Goal: Task Accomplishment & Management: Manage account settings

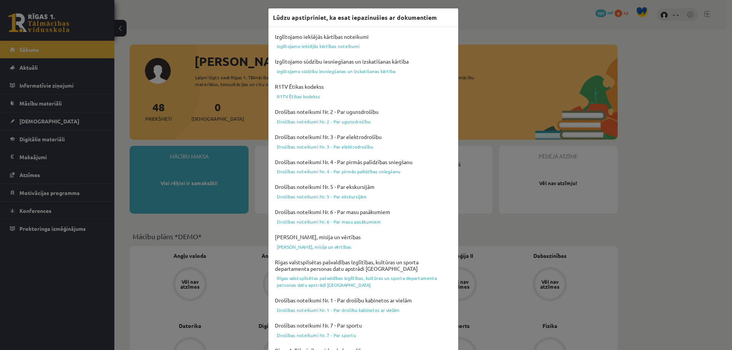
click at [501, 32] on div "Lūdzu apstipriniet, ka esat iepazinušies ar dokumentiem Izglītojamo iekšējās kā…" at bounding box center [366, 175] width 732 height 350
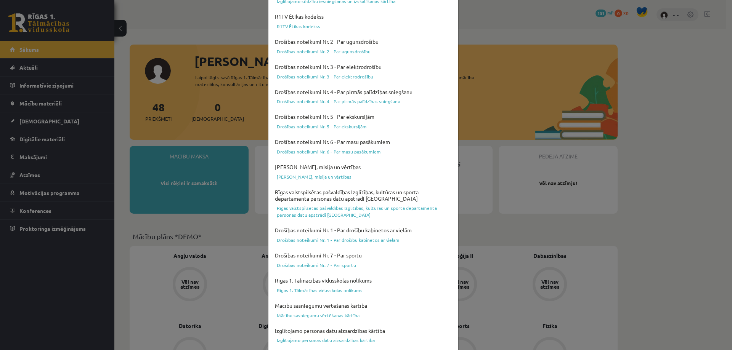
scroll to position [199, 0]
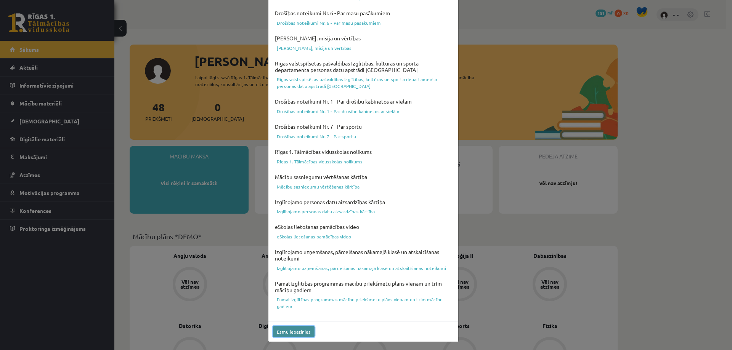
click at [288, 332] on button "Esmu iepazinies" at bounding box center [294, 331] width 42 height 11
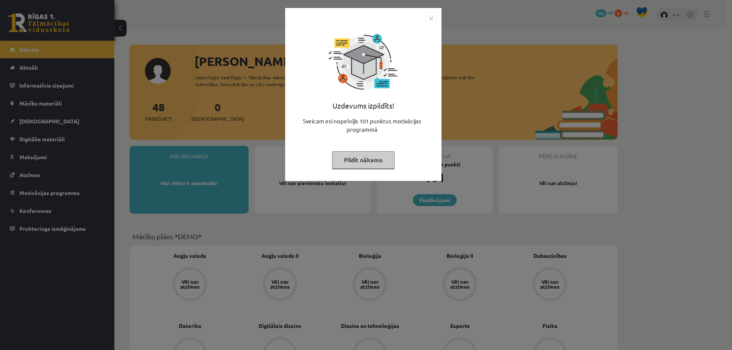
click at [360, 162] on button "Pildīt nākamo" at bounding box center [363, 160] width 63 height 18
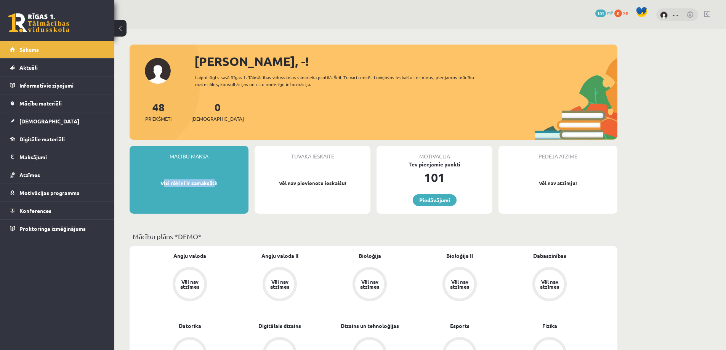
drag, startPoint x: 184, startPoint y: 184, endPoint x: 223, endPoint y: 185, distance: 39.3
click at [218, 185] on p "Visi rēķini ir samaksāti!" at bounding box center [188, 184] width 111 height 8
click at [231, 185] on p "Visi rēķini ir samaksāti!" at bounding box center [188, 184] width 111 height 8
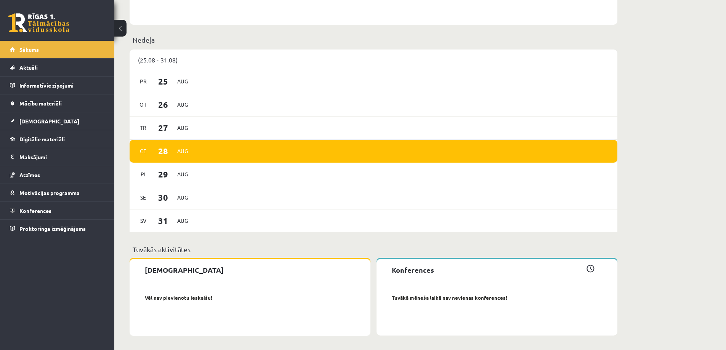
scroll to position [941, 0]
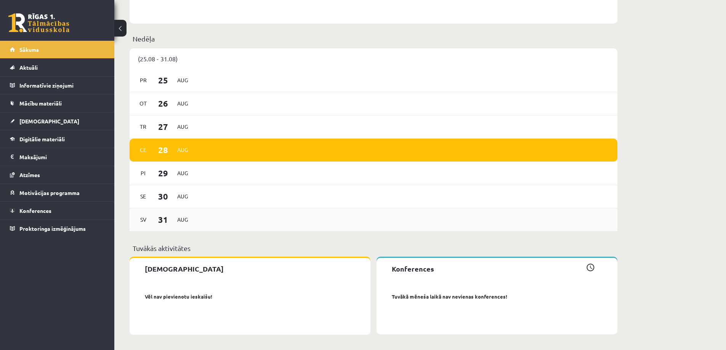
click at [178, 218] on span "Aug" at bounding box center [183, 220] width 16 height 12
click at [153, 217] on span "31" at bounding box center [163, 219] width 24 height 13
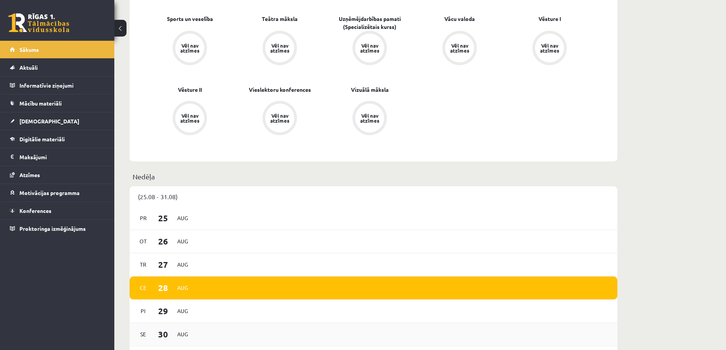
scroll to position [788, 0]
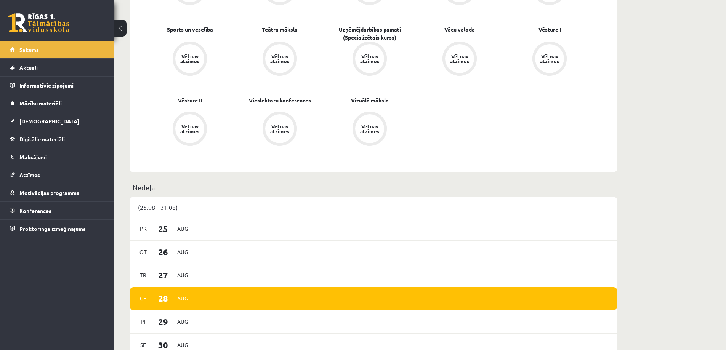
click at [157, 210] on div "(25.08 - 31.08)" at bounding box center [374, 207] width 488 height 21
click at [167, 210] on div "(25.08 - 31.08)" at bounding box center [374, 207] width 488 height 21
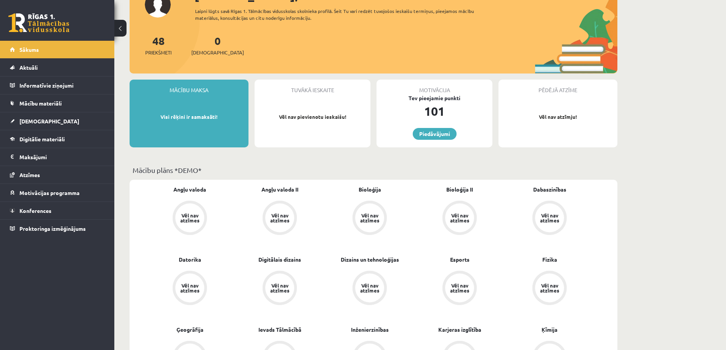
scroll to position [0, 0]
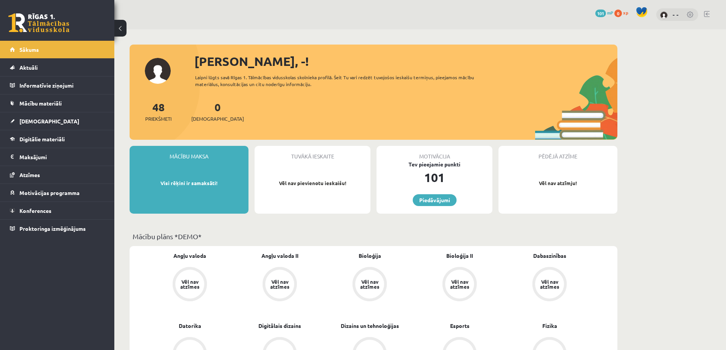
click at [124, 23] on button at bounding box center [120, 28] width 12 height 17
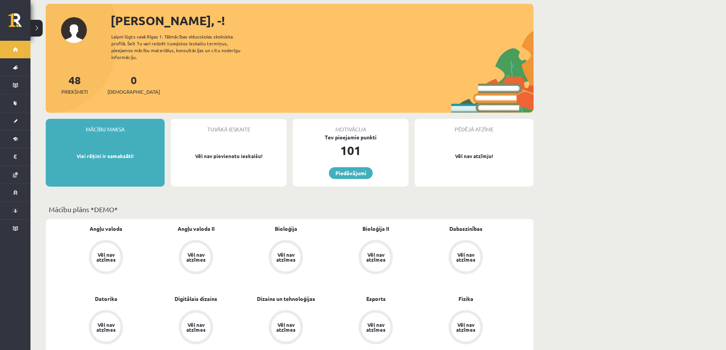
scroll to position [76, 0]
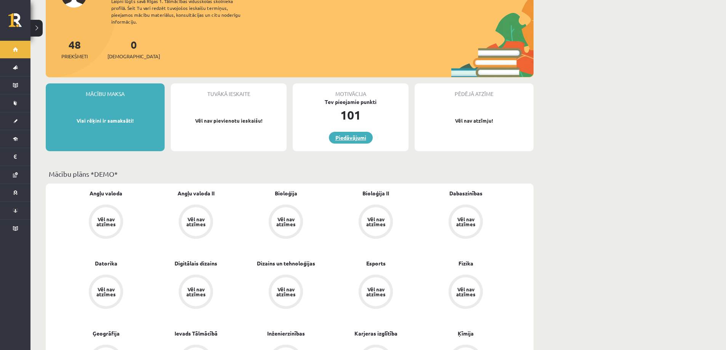
click at [347, 132] on link "Piedāvājumi" at bounding box center [351, 138] width 44 height 12
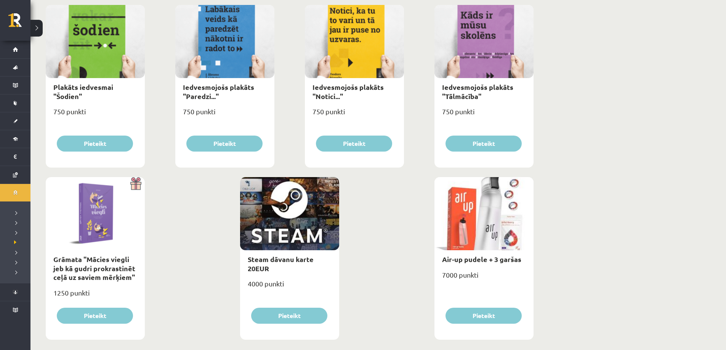
scroll to position [821, 0]
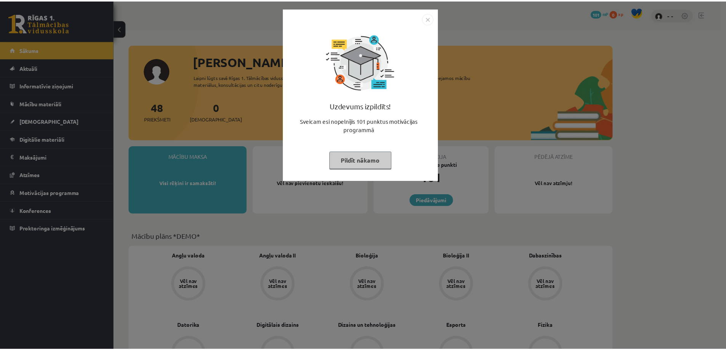
scroll to position [76, 0]
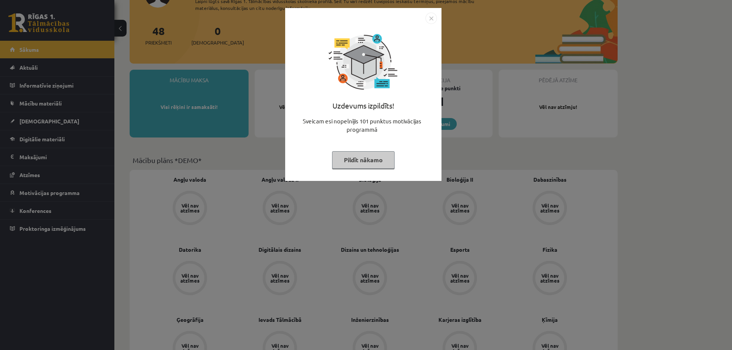
click at [431, 15] on img "Close" at bounding box center [430, 18] width 11 height 11
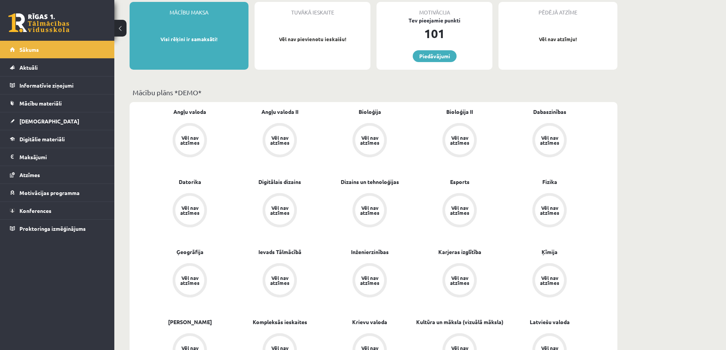
scroll to position [0, 0]
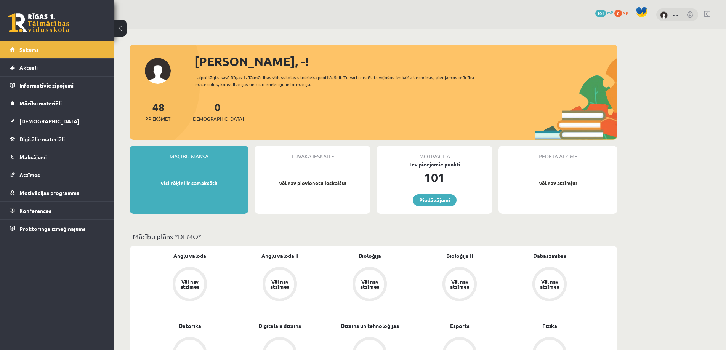
click at [122, 26] on button at bounding box center [120, 28] width 12 height 17
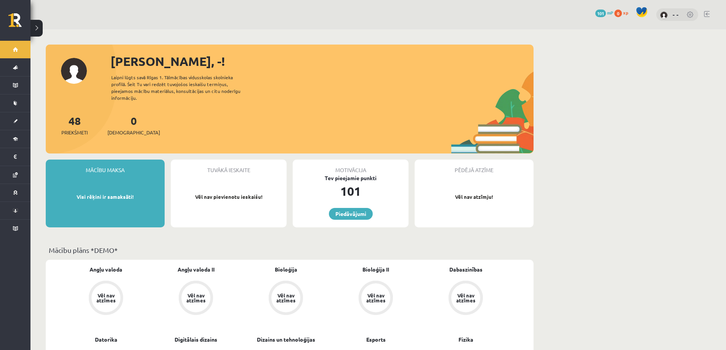
click at [691, 16] on link at bounding box center [691, 15] width 8 height 8
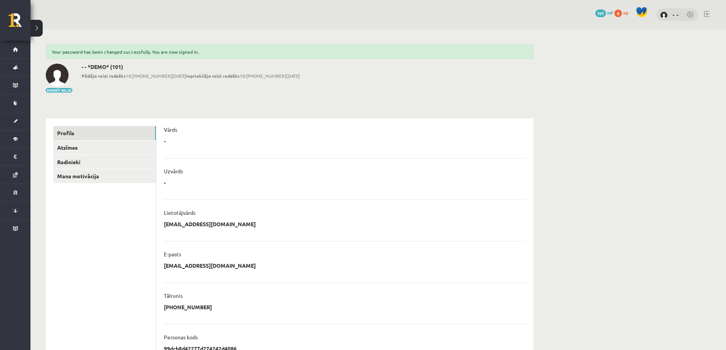
click at [665, 14] on img at bounding box center [664, 15] width 8 height 8
click at [71, 132] on link "Profils" at bounding box center [104, 133] width 103 height 14
